Goal: Transaction & Acquisition: Purchase product/service

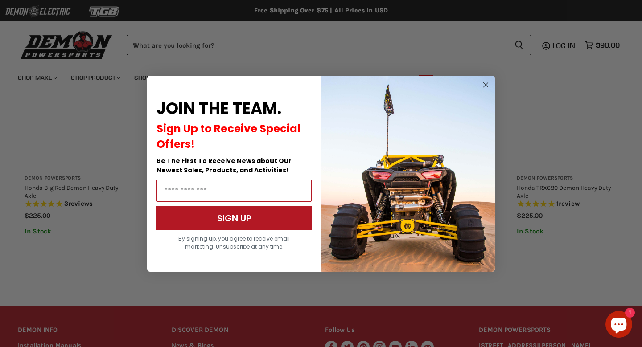
scroll to position [732, 0]
